Goal: Task Accomplishment & Management: Manage account settings

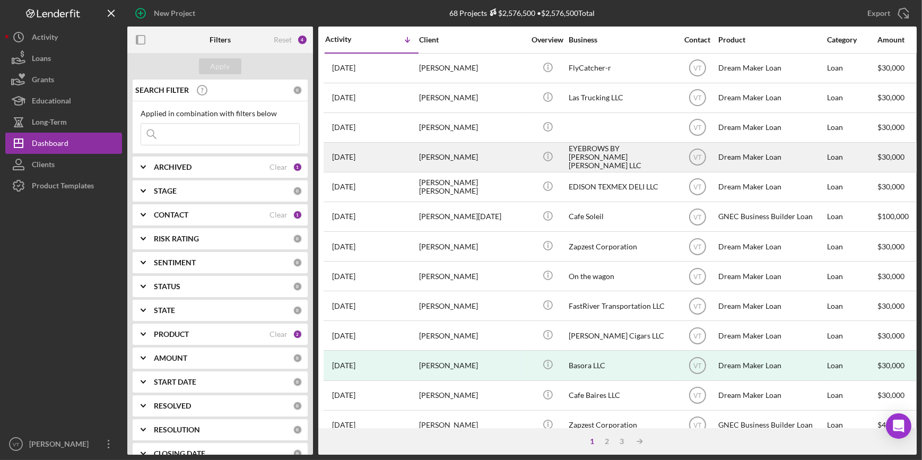
click at [510, 150] on div "[PERSON_NAME]" at bounding box center [472, 157] width 106 height 28
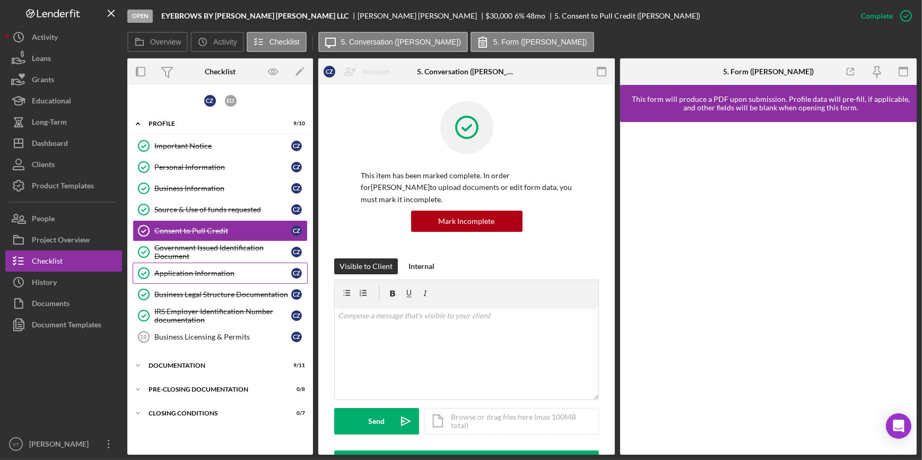
click at [193, 275] on div "Application Information" at bounding box center [222, 273] width 137 height 8
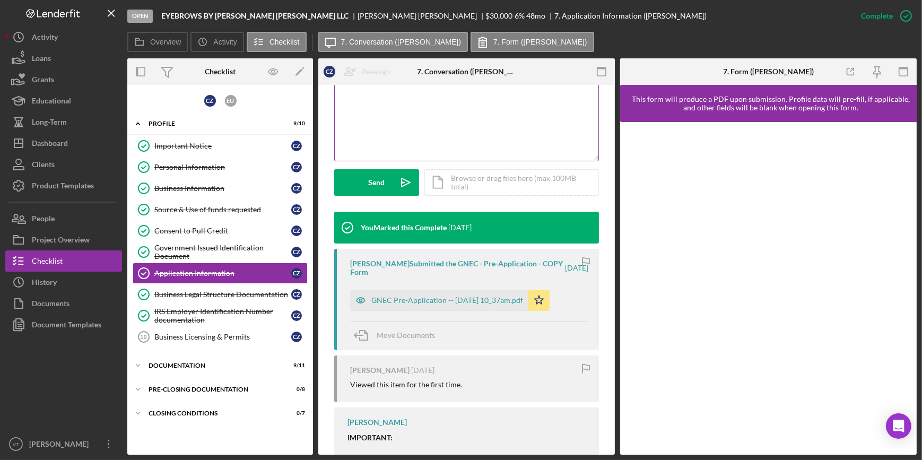
scroll to position [241, 0]
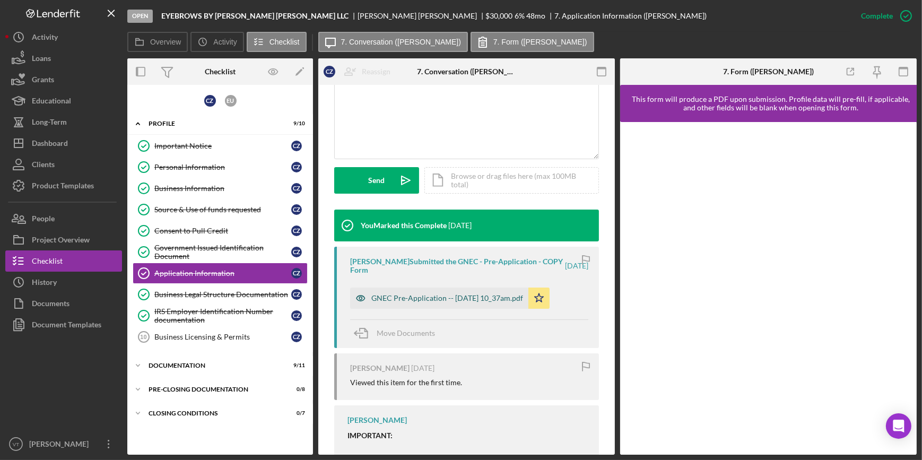
click at [426, 292] on div "GNEC Pre-Application -- [DATE] 10_37am.pdf" at bounding box center [439, 298] width 178 height 21
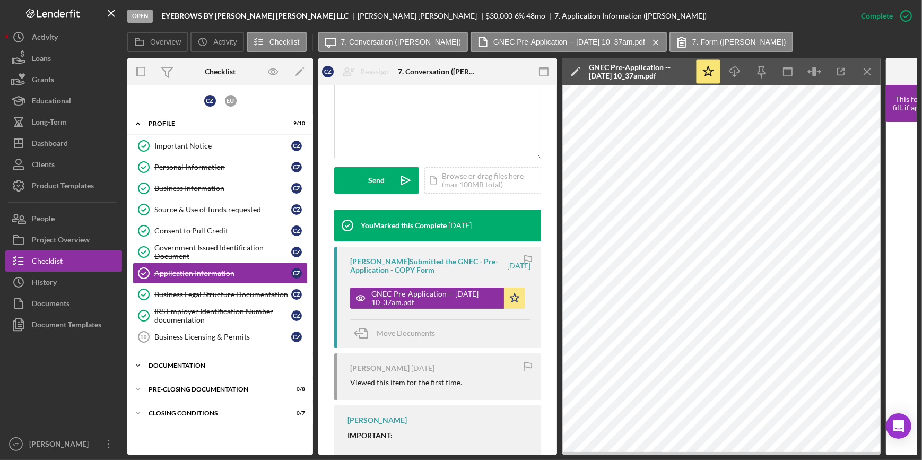
click at [144, 363] on icon "Icon/Expander" at bounding box center [137, 365] width 21 height 21
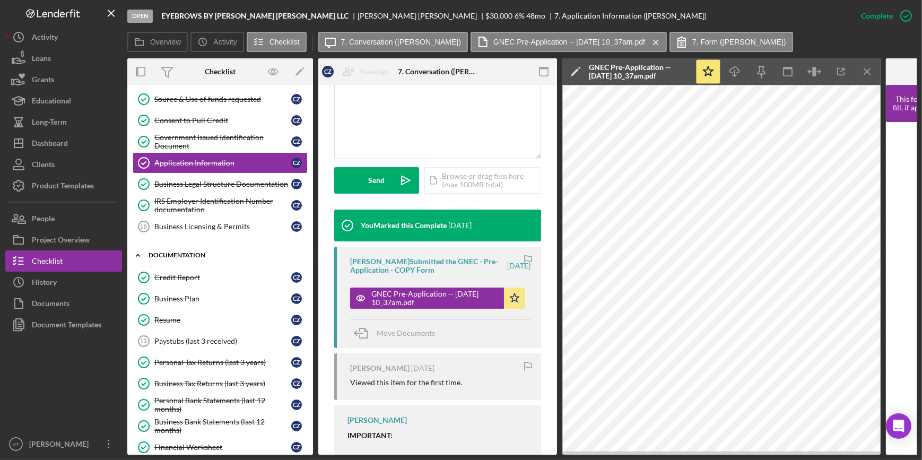
scroll to position [144, 0]
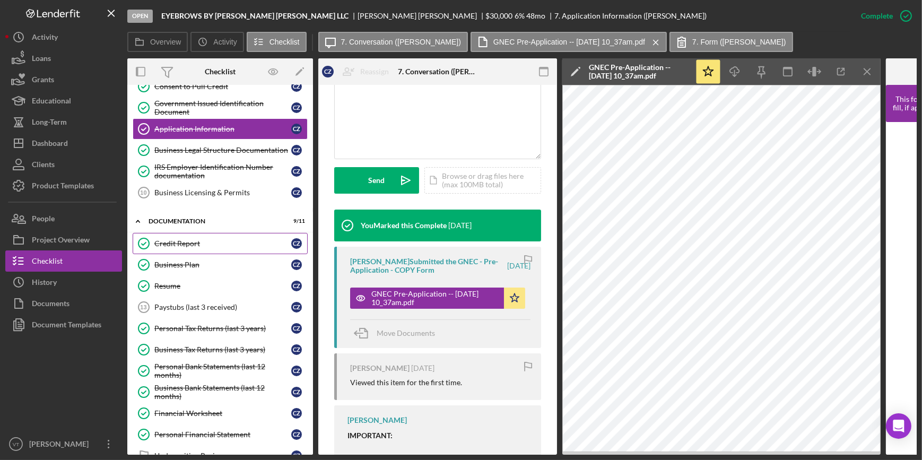
click at [178, 239] on div "Credit Report" at bounding box center [222, 243] width 137 height 8
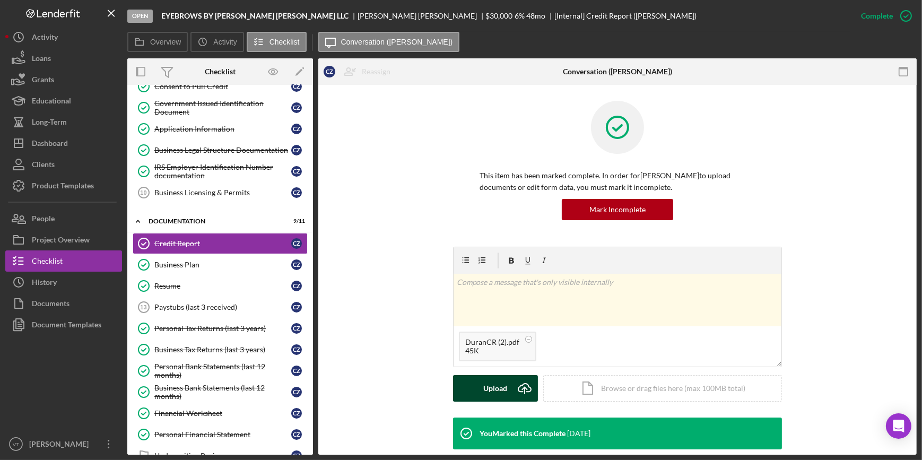
click at [480, 393] on button "Upload Icon/Upload" at bounding box center [495, 388] width 85 height 27
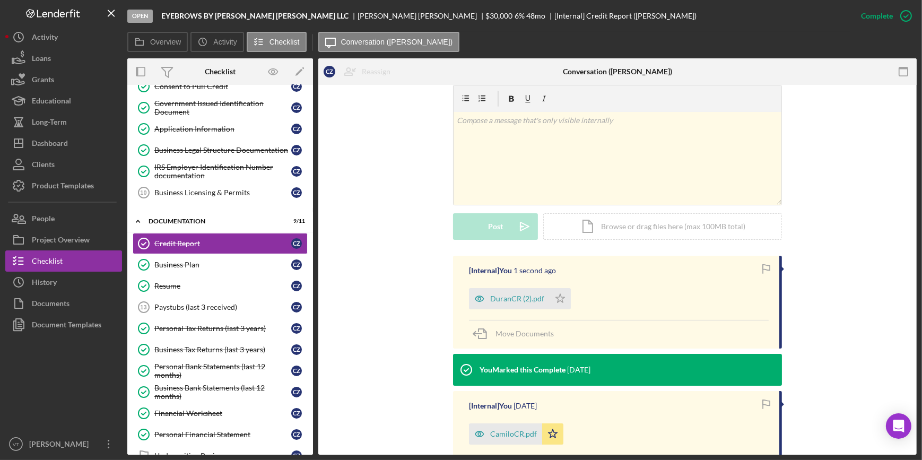
scroll to position [241, 0]
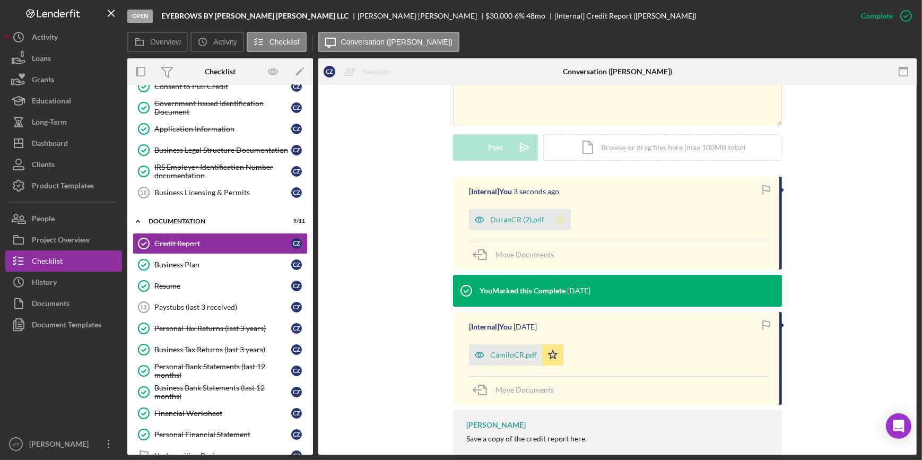
click at [560, 209] on icon "Icon/Star" at bounding box center [560, 219] width 21 height 21
click at [201, 255] on link "Business Plan Business Plan C Z" at bounding box center [220, 264] width 175 height 21
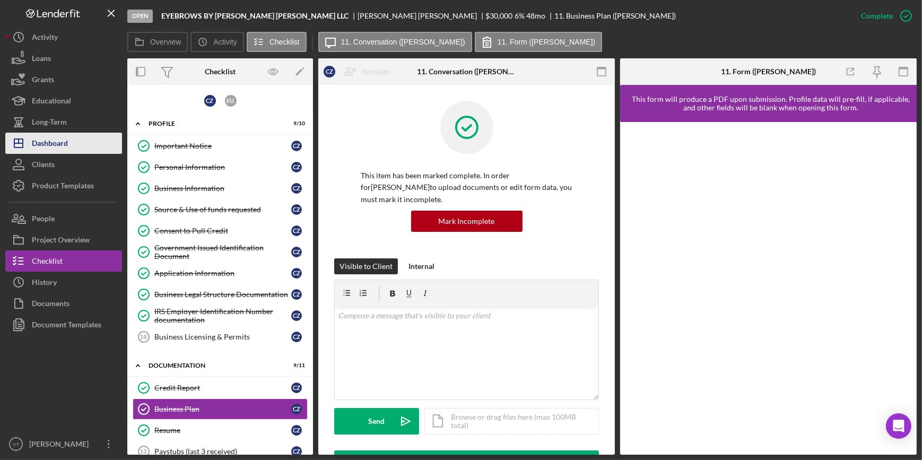
click at [83, 149] on button "Icon/Dashboard Dashboard" at bounding box center [63, 143] width 117 height 21
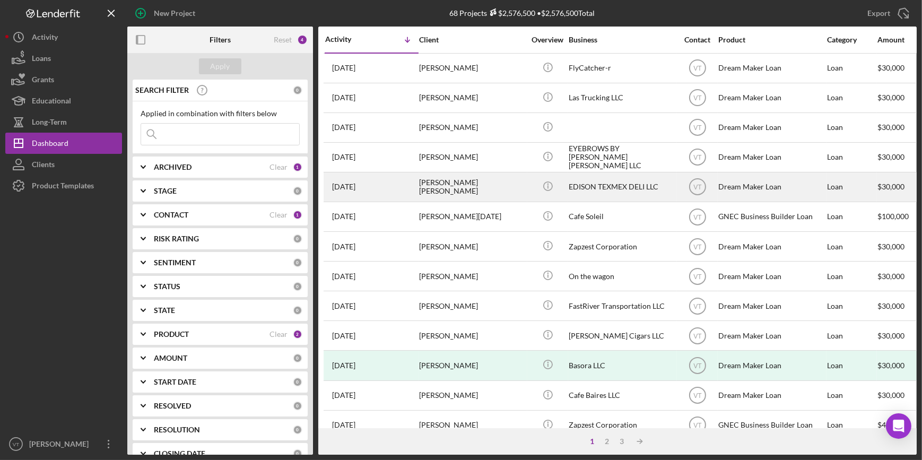
click at [398, 185] on div "[DATE] [PERSON_NAME] [PERSON_NAME]" at bounding box center [371, 187] width 93 height 28
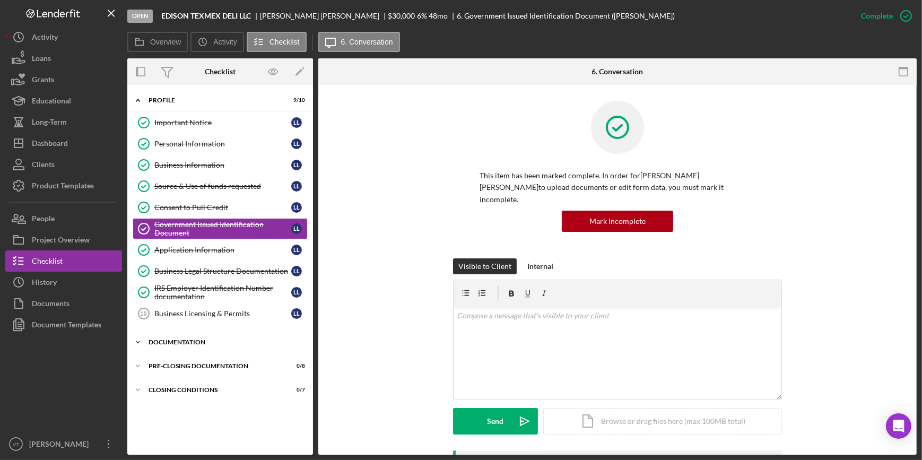
click at [143, 337] on icon "Icon/Expander" at bounding box center [137, 342] width 21 height 21
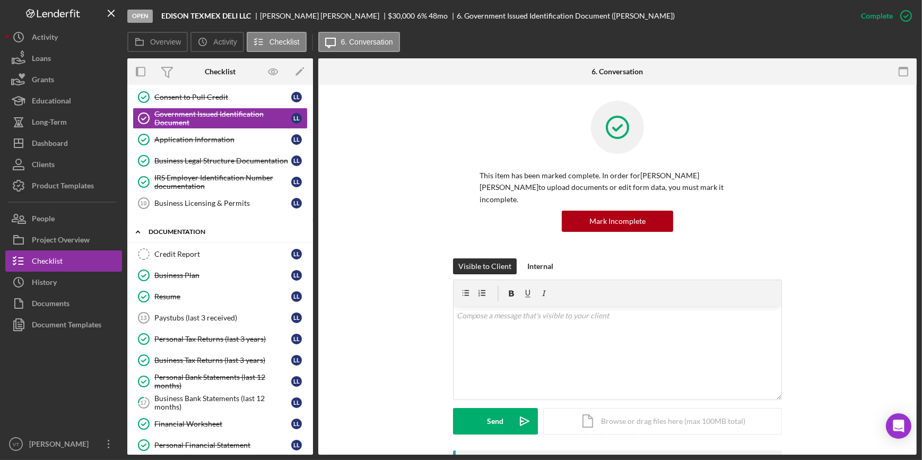
scroll to position [92, 0]
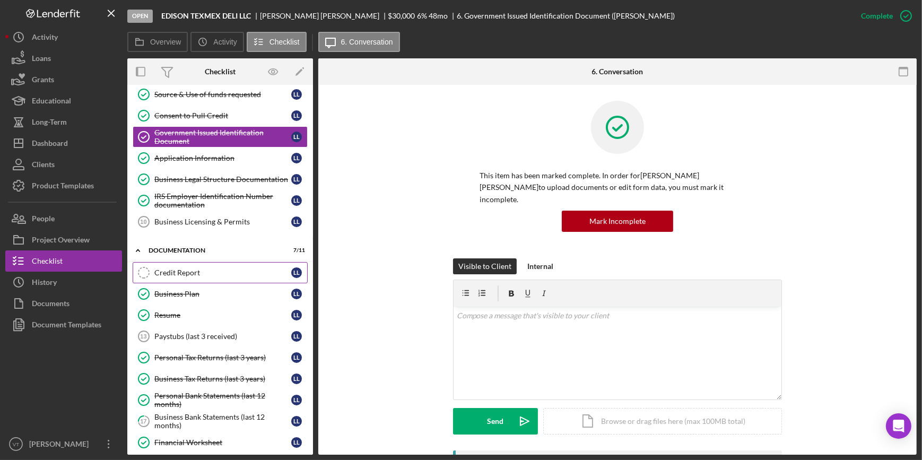
click at [154, 265] on icon "Credit Report" at bounding box center [144, 272] width 27 height 27
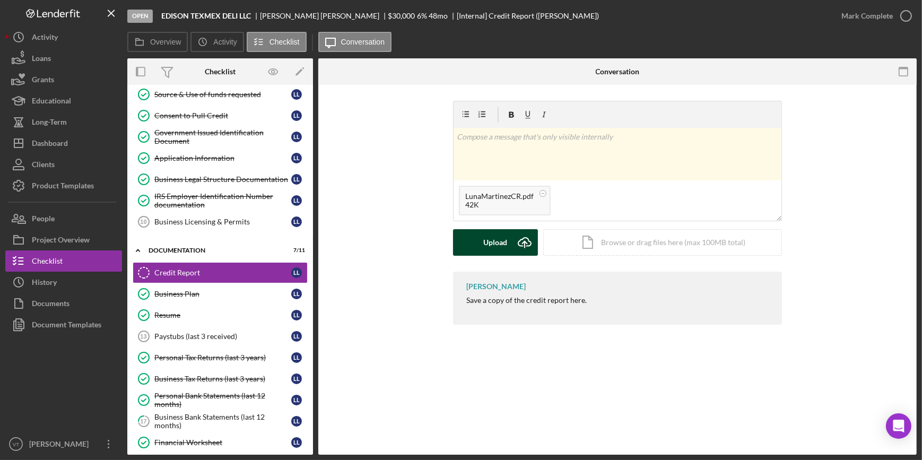
click at [496, 239] on div "Upload" at bounding box center [496, 242] width 24 height 27
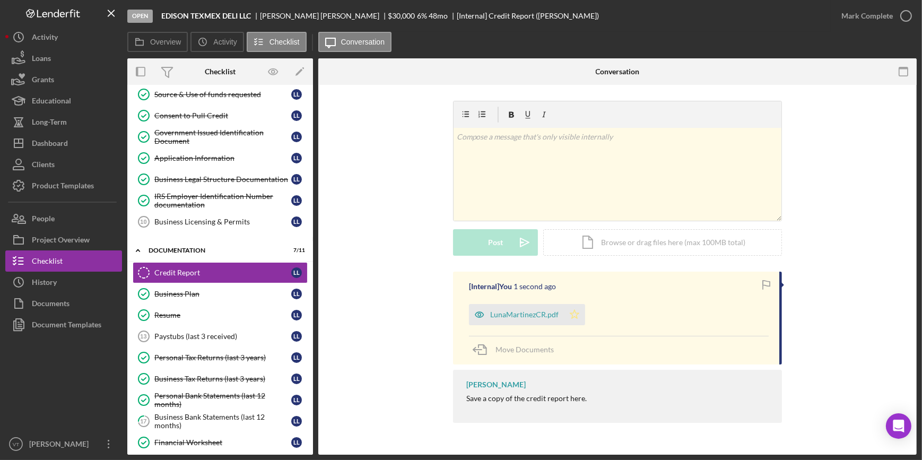
click at [573, 314] on icon "Icon/Star" at bounding box center [574, 314] width 21 height 21
click at [884, 23] on div "Mark Complete" at bounding box center [866, 15] width 51 height 21
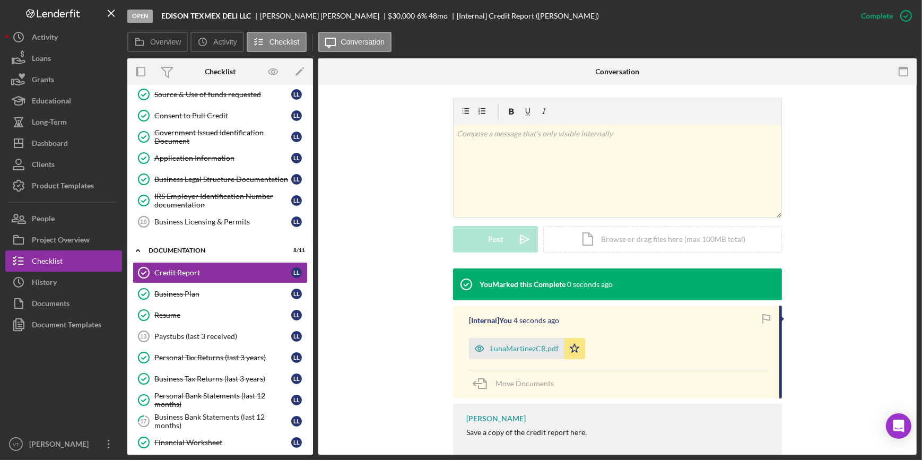
scroll to position [172, 0]
